Goal: Information Seeking & Learning: Find specific fact

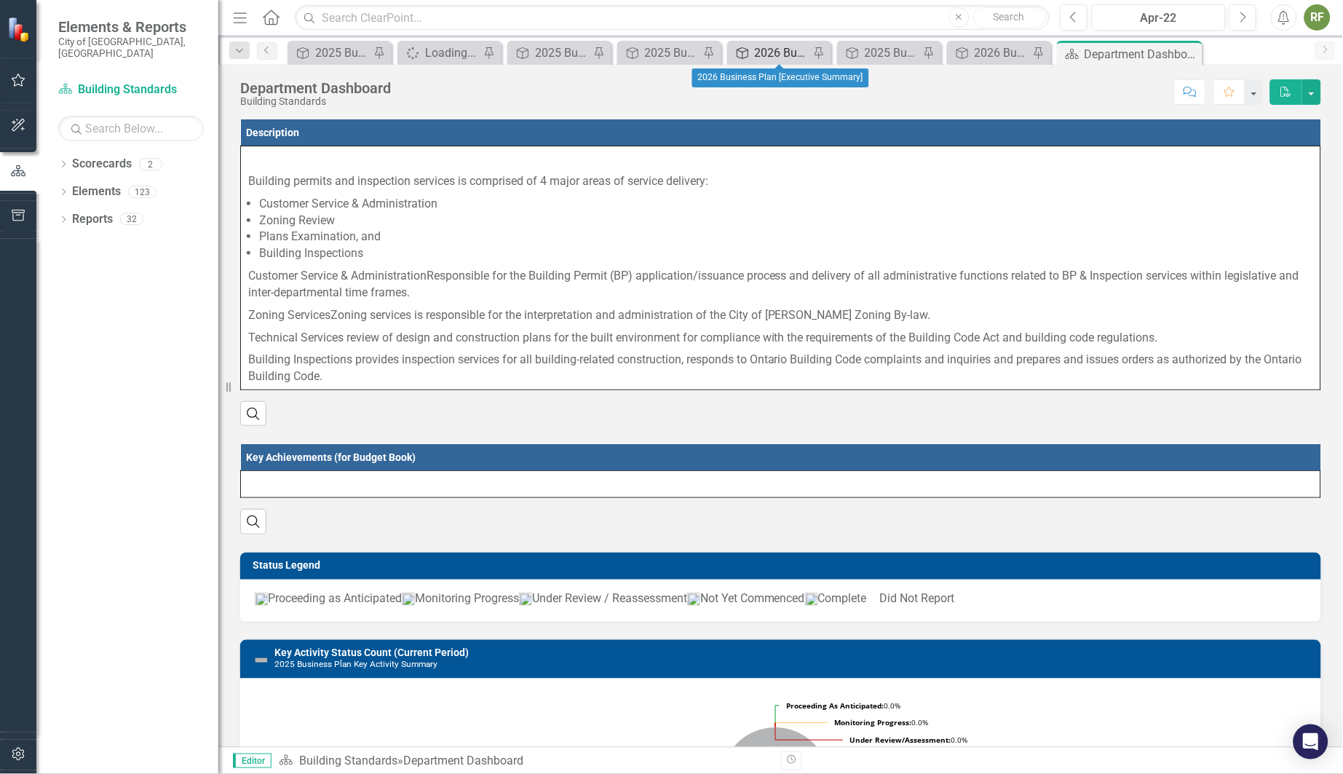
click at [776, 45] on div "2026 Business Plan [Executive Summary]" at bounding box center [782, 53] width 55 height 18
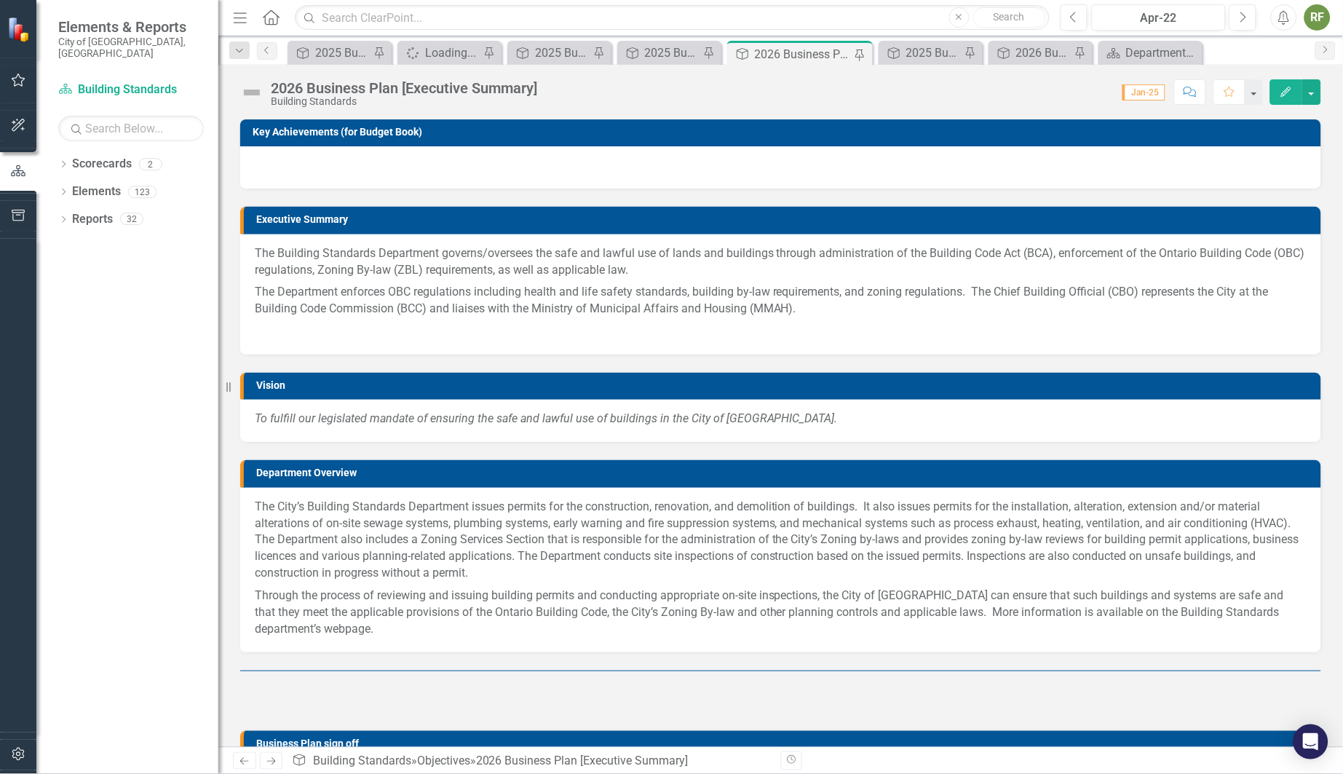
click at [281, 252] on p "The Building Standards Department governs/oversees the safe and lawful use of l…" at bounding box center [781, 263] width 1052 height 36
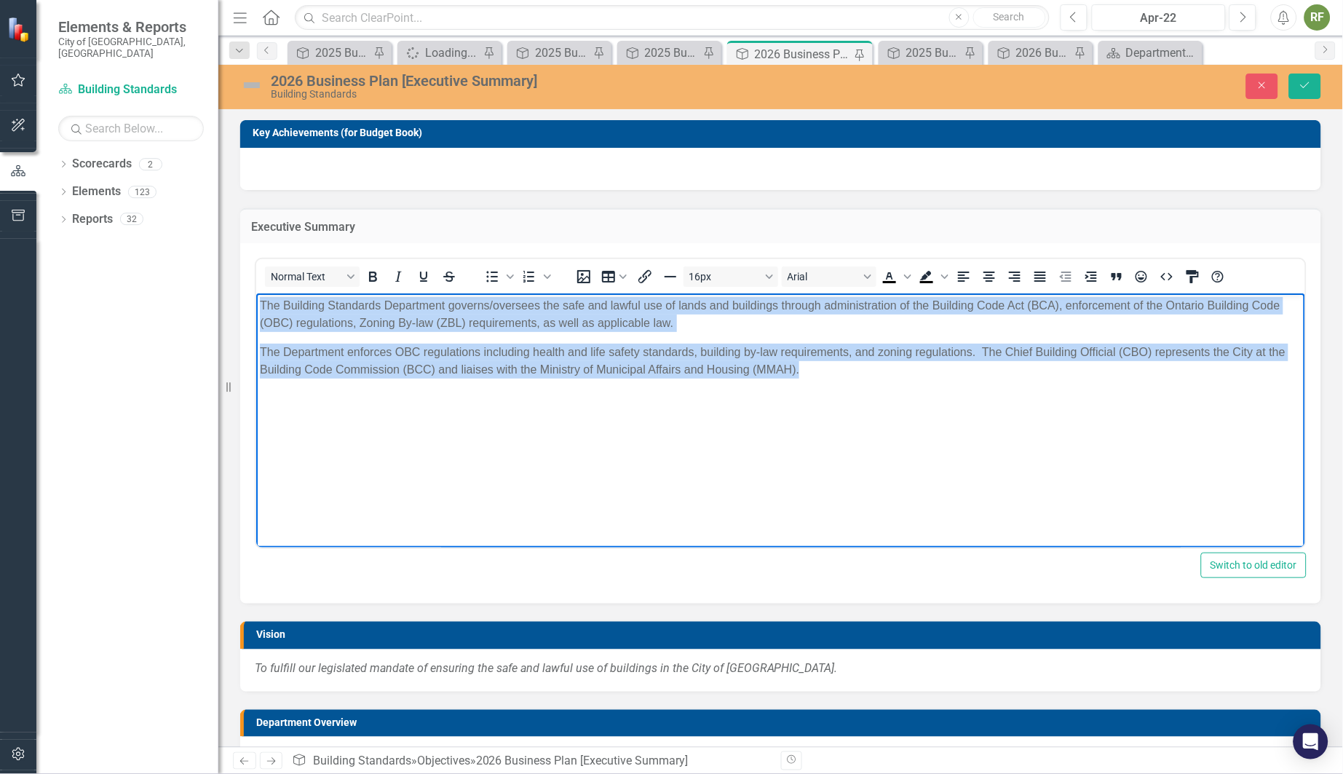
drag, startPoint x: 258, startPoint y: 303, endPoint x: 847, endPoint y: 373, distance: 593.1
click at [847, 373] on body "The Building Standards Department governs/oversees the safe and lawful use of l…" at bounding box center [780, 402] width 1049 height 218
copy body "The Building Standards Department governs/oversees the safe and lawful use of l…"
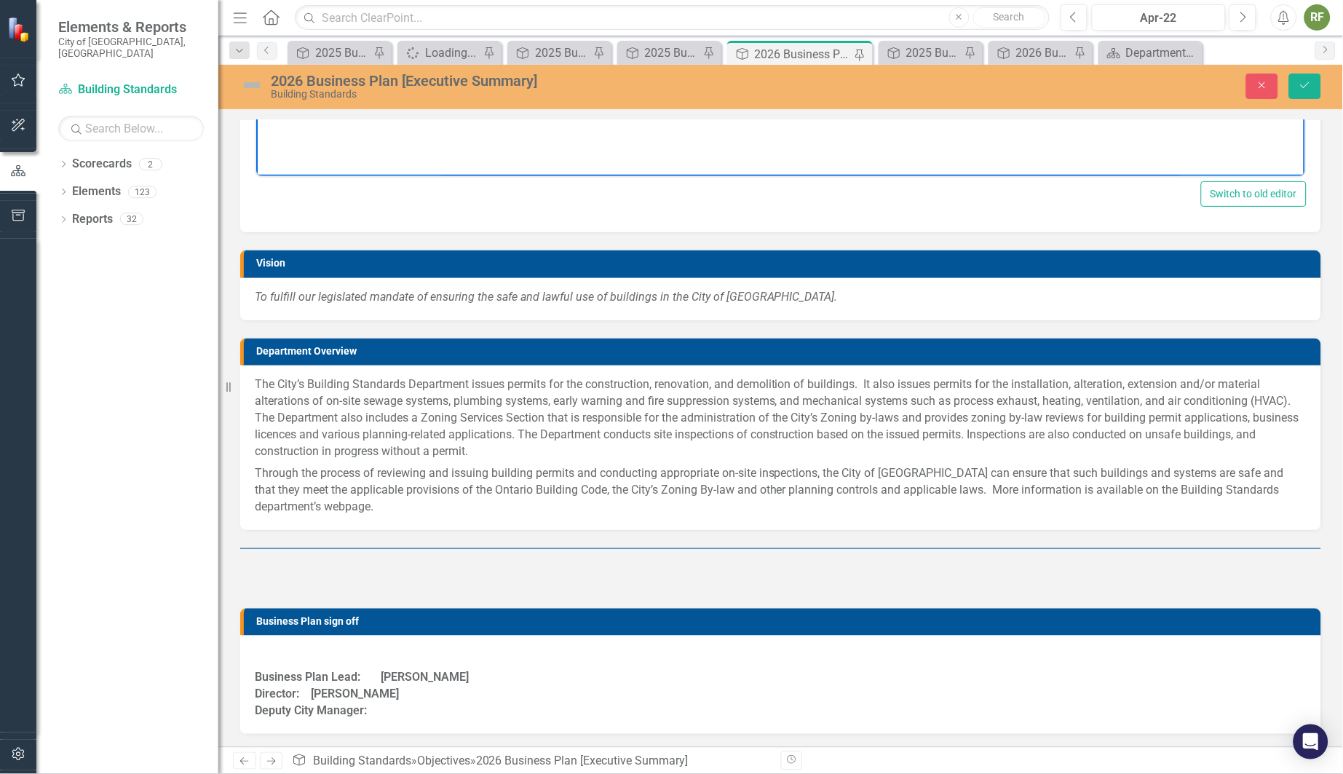
click at [257, 384] on p "The City’s Building Standards Department issues permits for the construction, r…" at bounding box center [781, 419] width 1052 height 86
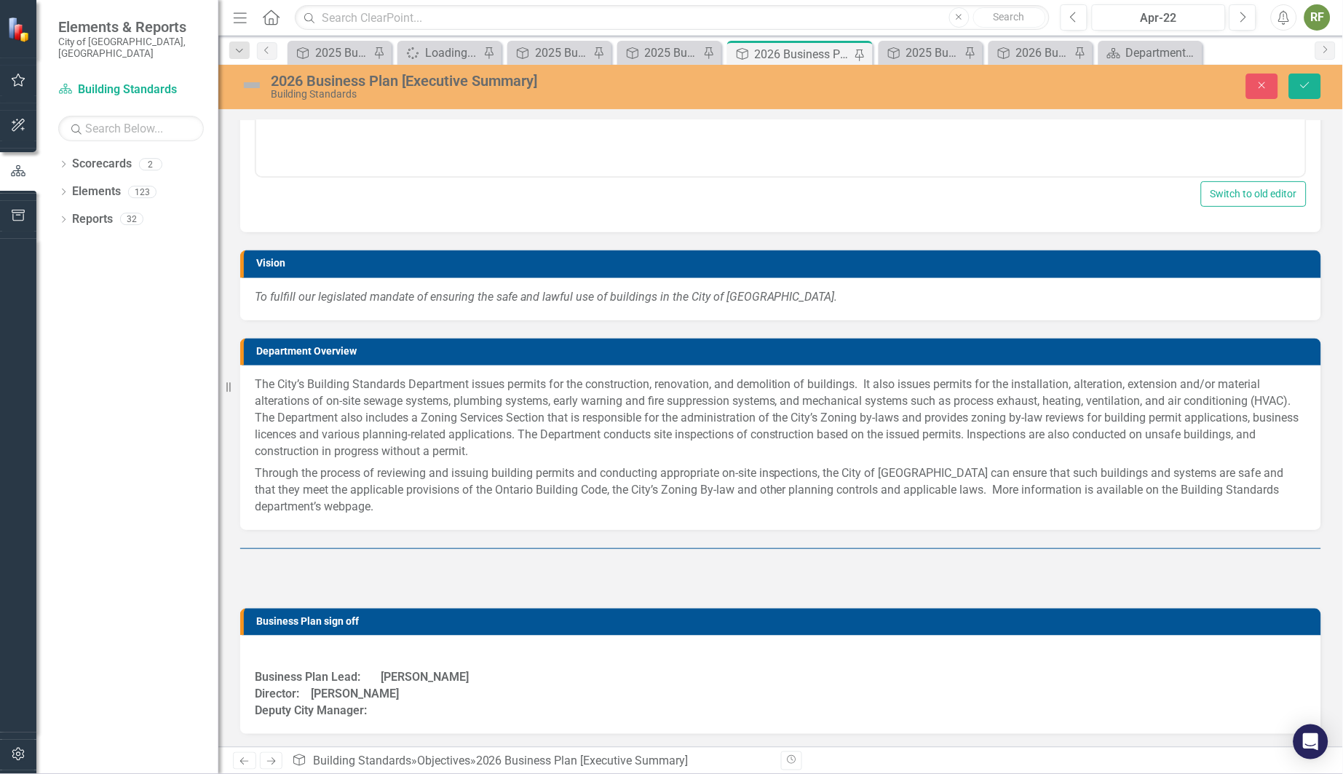
click at [257, 384] on p "The City’s Building Standards Department issues permits for the construction, r…" at bounding box center [781, 419] width 1052 height 86
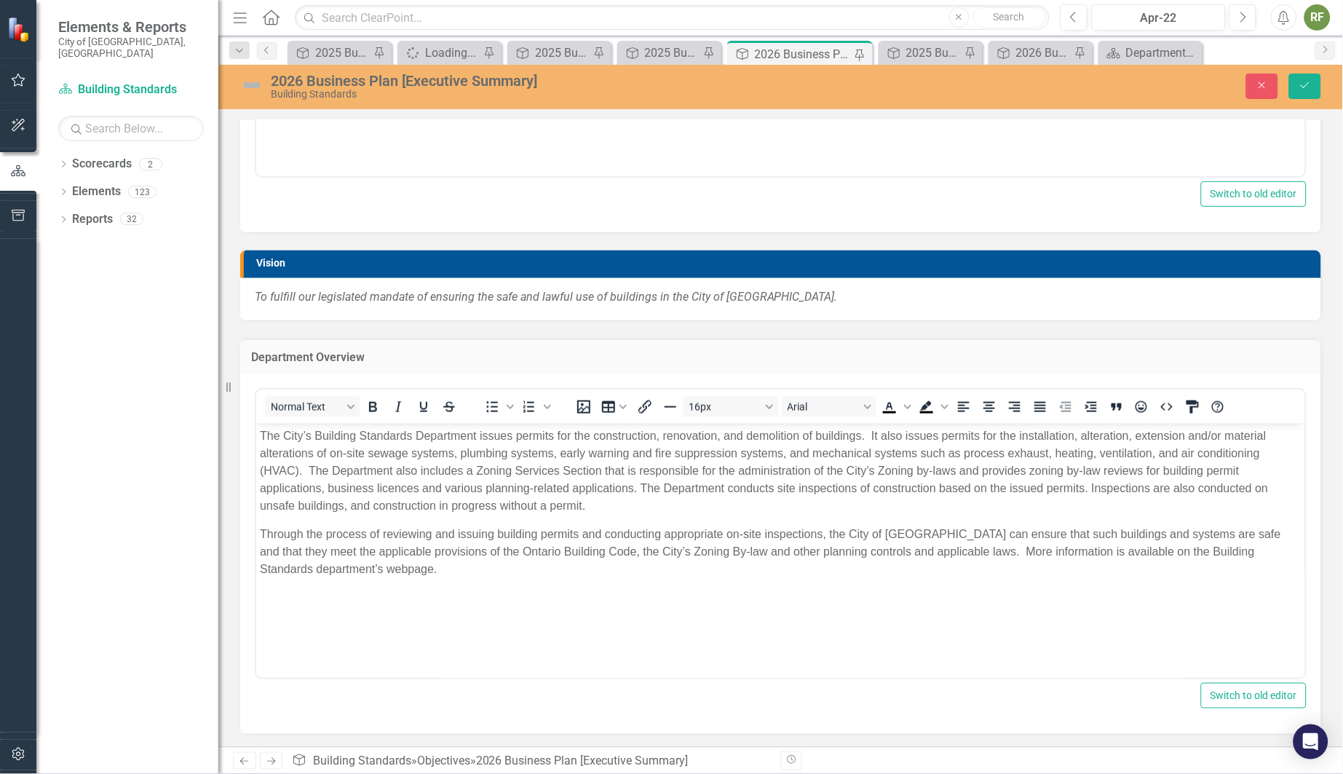
scroll to position [0, 0]
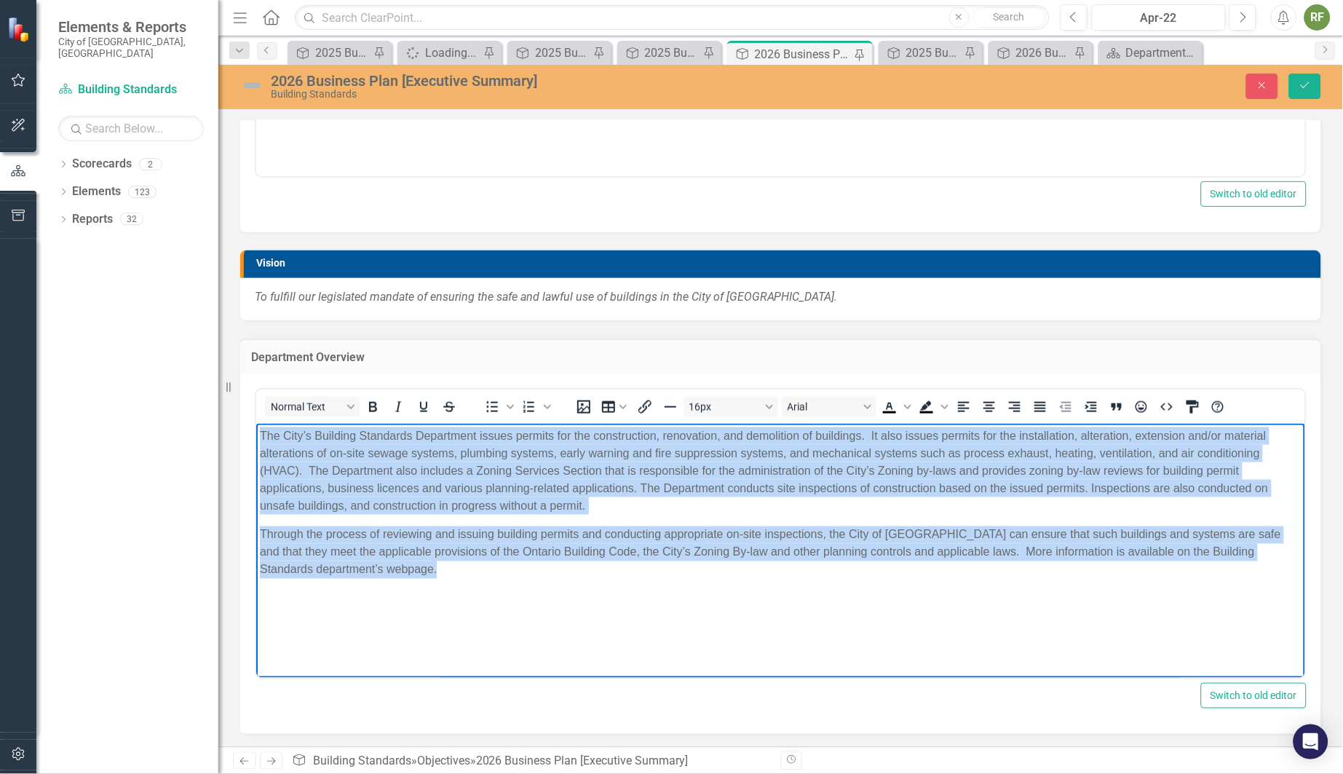
drag, startPoint x: 261, startPoint y: 435, endPoint x: 502, endPoint y: 596, distance: 289.4
click at [502, 596] on body "The City’s Building Standards Department issues permits for the construction, r…" at bounding box center [780, 533] width 1049 height 218
copy body "Lor Ipsu’d Sitametc Adipiscin Elitseddoe tempor incidid utl etd magnaaliquae, a…"
click at [748, 437] on p "The City’s Building Standards Department issues permits for the construction, r…" at bounding box center [780, 470] width 1042 height 87
